Goal: Find specific fact: Find specific fact

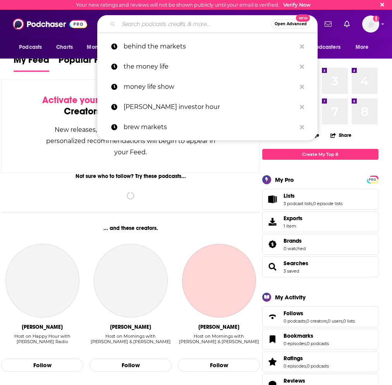
click at [129, 26] on input "Search podcasts, credits, & more..." at bounding box center [195, 24] width 153 height 12
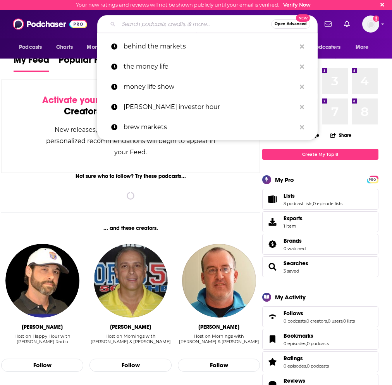
paste input "Entrepreneurs on Fire"
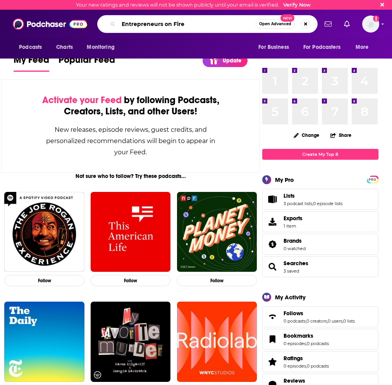
type input "Entrepreneurs on Fire"
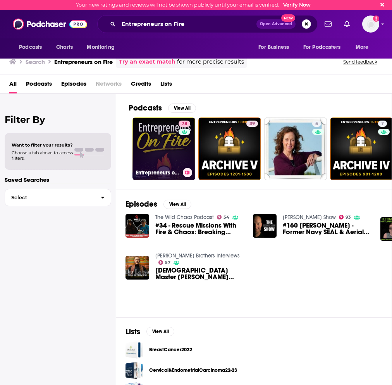
click at [167, 133] on link "78 Entrepreneurs on Fire" at bounding box center [164, 148] width 63 height 63
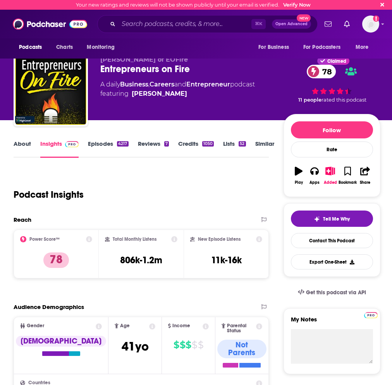
click at [28, 145] on link "About" at bounding box center [22, 149] width 17 height 18
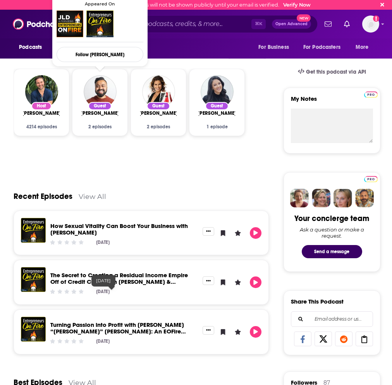
scroll to position [47, 0]
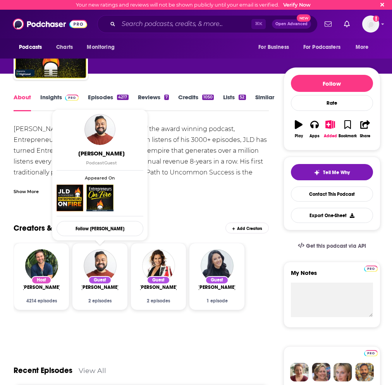
click at [57, 99] on link "Insights" at bounding box center [59, 102] width 38 height 18
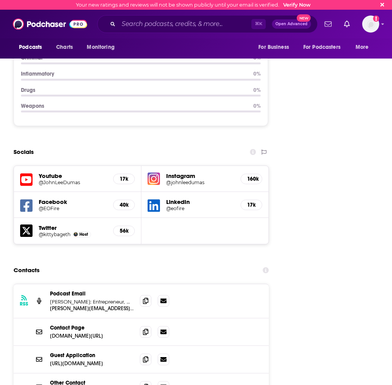
scroll to position [1036, 0]
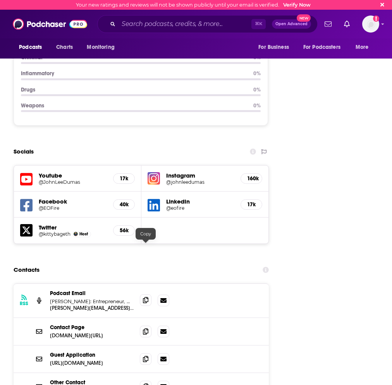
click at [147, 297] on icon at bounding box center [145, 300] width 5 height 6
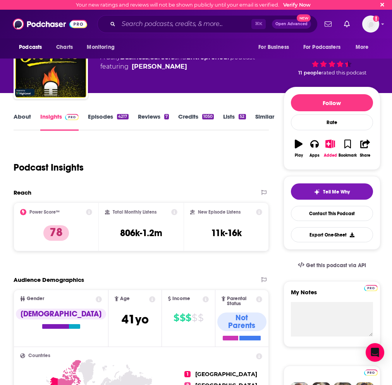
scroll to position [0, 0]
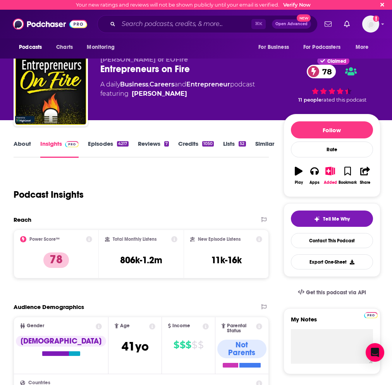
click at [188, 107] on div "[PERSON_NAME] of EOFire Entrepreneurs on Fire 78 A daily Business , Careers and…" at bounding box center [191, 87] width 183 height 62
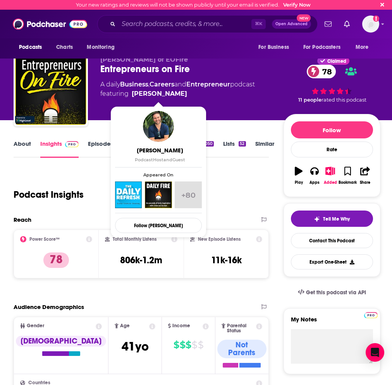
drag, startPoint x: 188, startPoint y: 96, endPoint x: 185, endPoint y: 93, distance: 4.4
click at [185, 93] on span "featuring [PERSON_NAME]" at bounding box center [177, 93] width 155 height 9
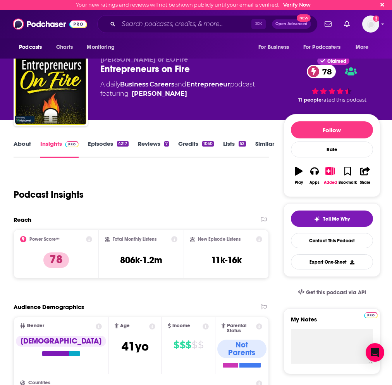
copy span "[PERSON_NAME]"
click at [135, 28] on input "Search podcasts, credits, & more..." at bounding box center [185, 24] width 133 height 12
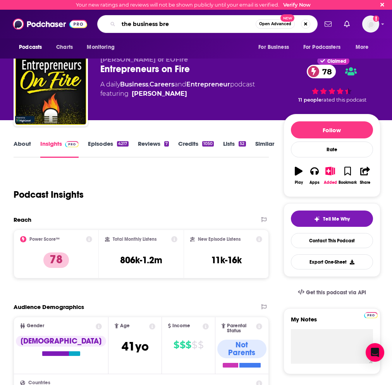
type input "the business brew"
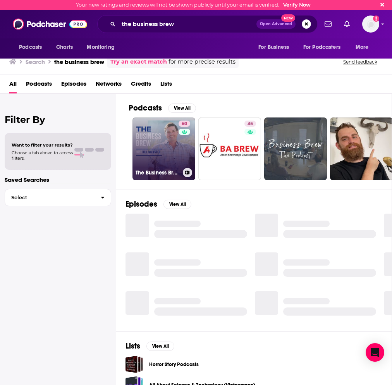
click at [158, 132] on link "60 The Business Brew" at bounding box center [164, 148] width 63 height 63
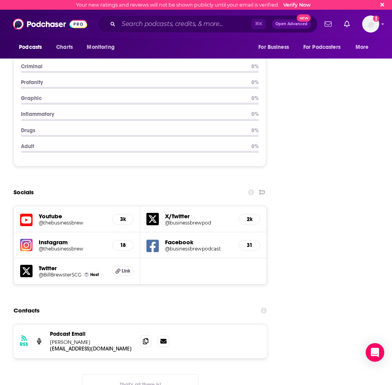
scroll to position [1035, 0]
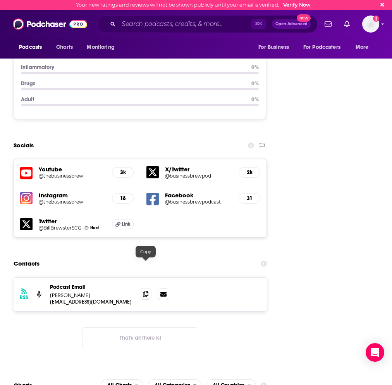
click at [145, 291] on icon at bounding box center [145, 294] width 5 height 6
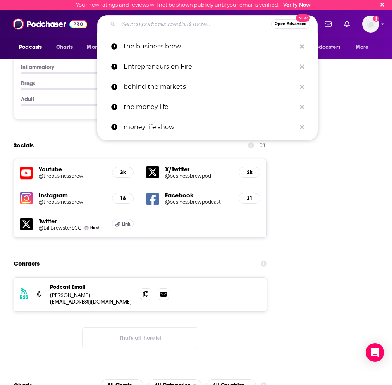
click at [143, 19] on input "Search podcasts, credits, & more..." at bounding box center [195, 24] width 153 height 12
paste input "The Knowledge Project"
type input "The Knowledge Project"
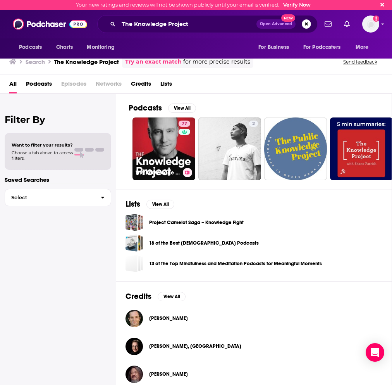
click at [168, 136] on link "77 The Knowledge Project with [PERSON_NAME]" at bounding box center [164, 148] width 63 height 63
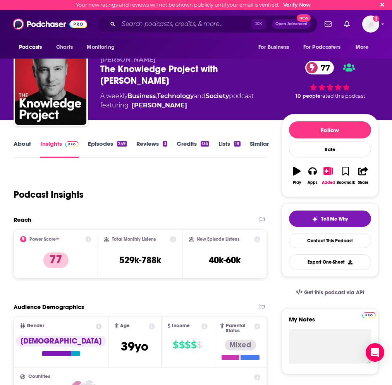
drag, startPoint x: 182, startPoint y: 104, endPoint x: 176, endPoint y: 107, distance: 6.3
click at [176, 107] on span "featuring [PERSON_NAME]" at bounding box center [177, 105] width 154 height 9
copy span "[PERSON_NAME]"
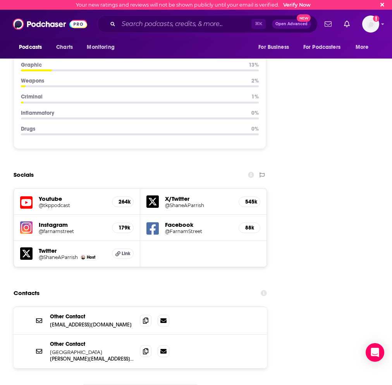
scroll to position [1113, 0]
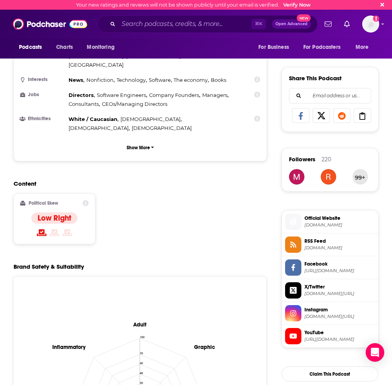
scroll to position [0, 0]
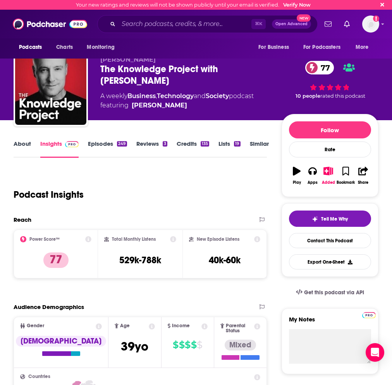
click at [189, 101] on span "featuring [PERSON_NAME]" at bounding box center [177, 105] width 154 height 9
click at [177, 105] on span "featuring [PERSON_NAME]" at bounding box center [177, 105] width 154 height 9
copy span "[PERSON_NAME]"
